Goal: Transaction & Acquisition: Purchase product/service

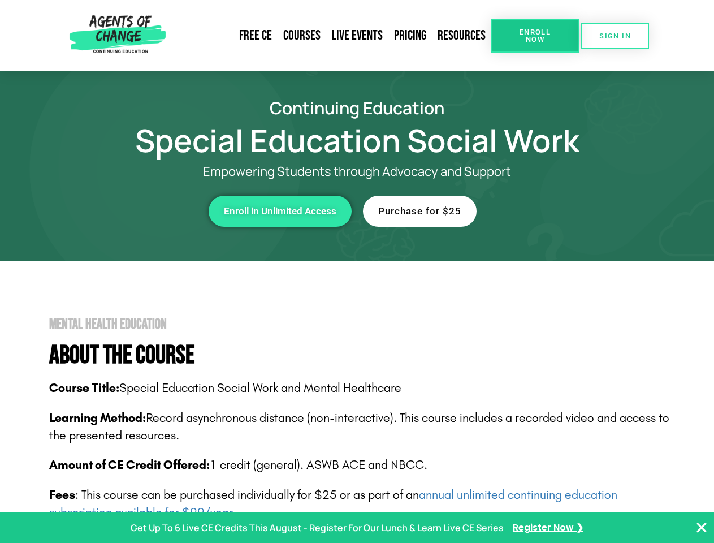
click at [535, 36] on span "Enroll Now" at bounding box center [534, 35] width 51 height 15
click at [615, 36] on span "SIGN IN" at bounding box center [615, 35] width 32 height 7
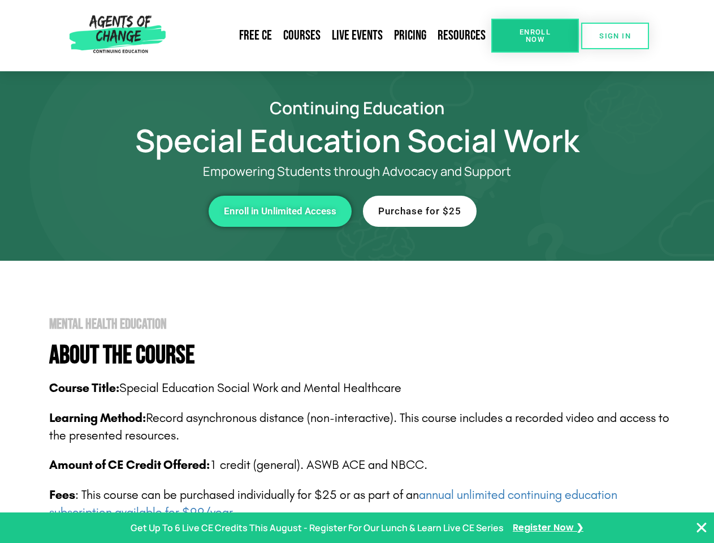
click at [196, 211] on div "Enroll in Unlimited Access" at bounding box center [196, 211] width 311 height 31
click at [280, 211] on span "Enroll in Unlimited Access" at bounding box center [280, 211] width 113 height 10
click at [518, 211] on div "Purchase for $25" at bounding box center [518, 211] width 311 height 31
